Goal: Task Accomplishment & Management: Complete application form

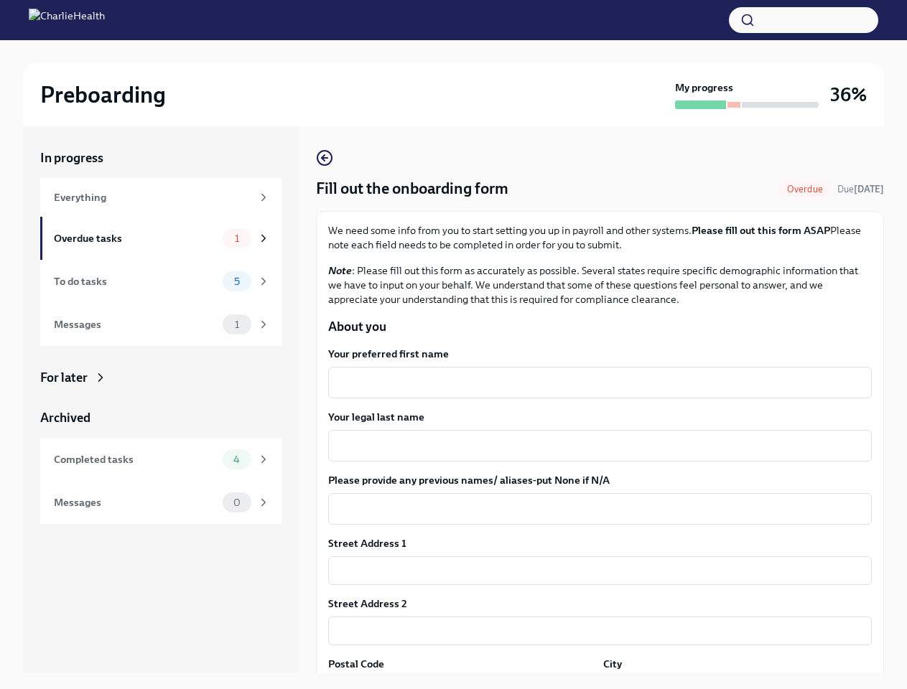
click at [803, 20] on button "button" at bounding box center [803, 20] width 149 height 26
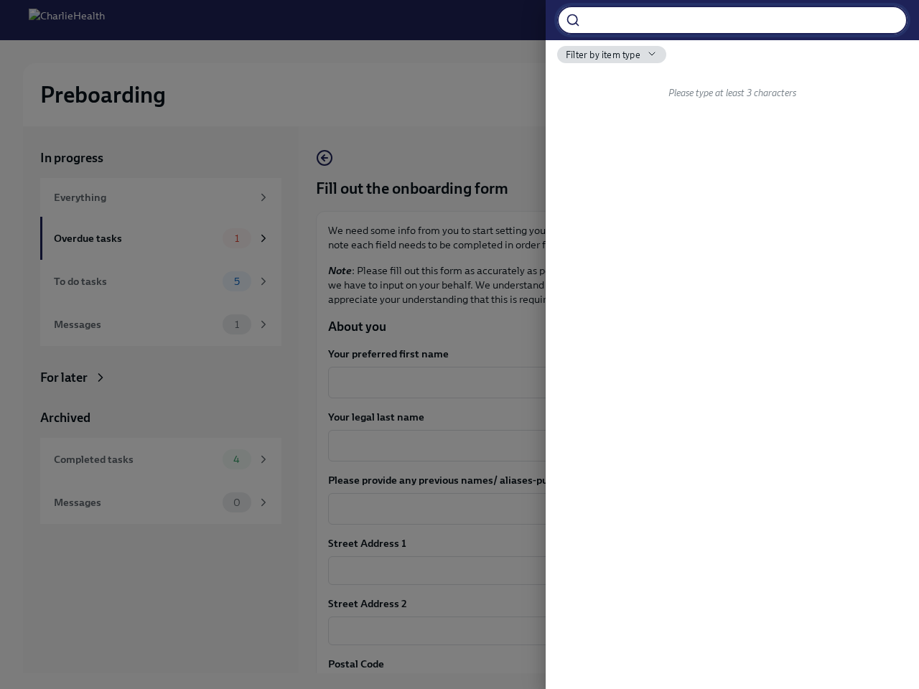
click at [594, 383] on div "​ Filter by item type Please type at least 3 characters" at bounding box center [732, 344] width 373 height 689
click at [594, 446] on div "​ Filter by item type Please type at least 3 characters" at bounding box center [732, 344] width 373 height 689
click at [594, 509] on div "​ Filter by item type Please type at least 3 characters" at bounding box center [732, 344] width 373 height 689
click at [594, 571] on div "​ Filter by item type Please type at least 3 characters" at bounding box center [732, 344] width 373 height 689
click at [594, 631] on div "​ Filter by item type Please type at least 3 characters" at bounding box center [732, 344] width 373 height 689
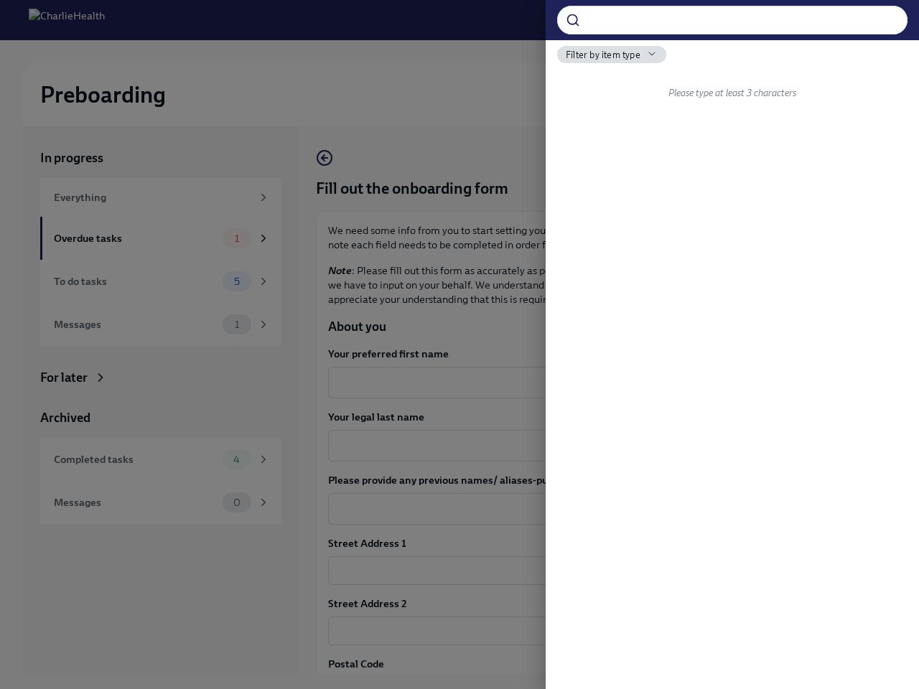
click at [459, 683] on div at bounding box center [459, 344] width 919 height 689
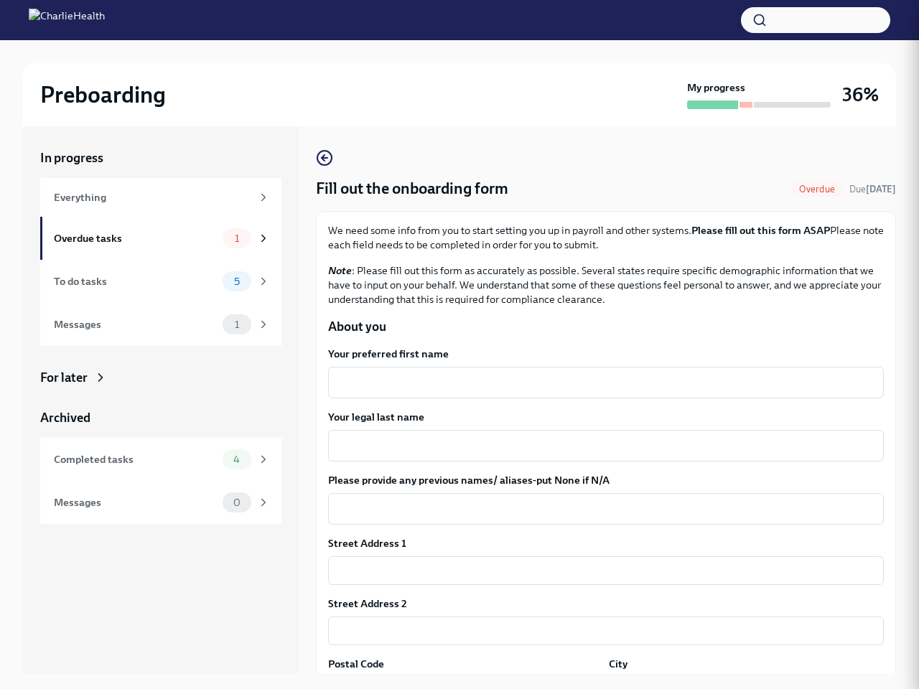
click at [728, 683] on div "In progress Everything Overdue tasks 1 To do tasks 5 Messages 1 For later Archi…" at bounding box center [459, 411] width 873 height 570
